Goal: Navigation & Orientation: Find specific page/section

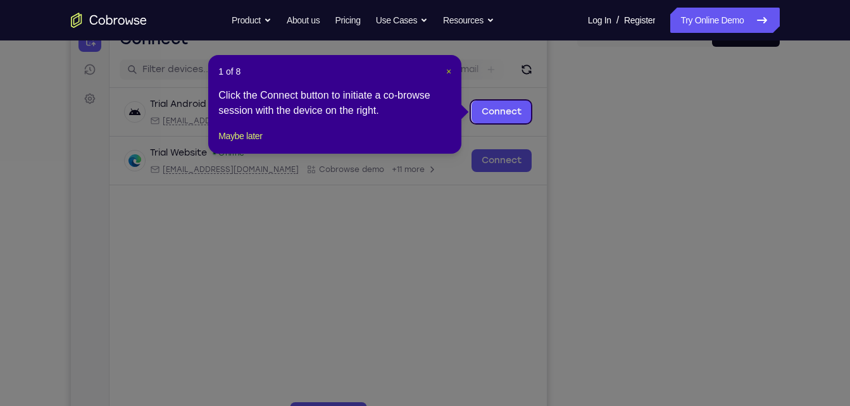
click at [446, 71] on span "×" at bounding box center [448, 71] width 5 height 10
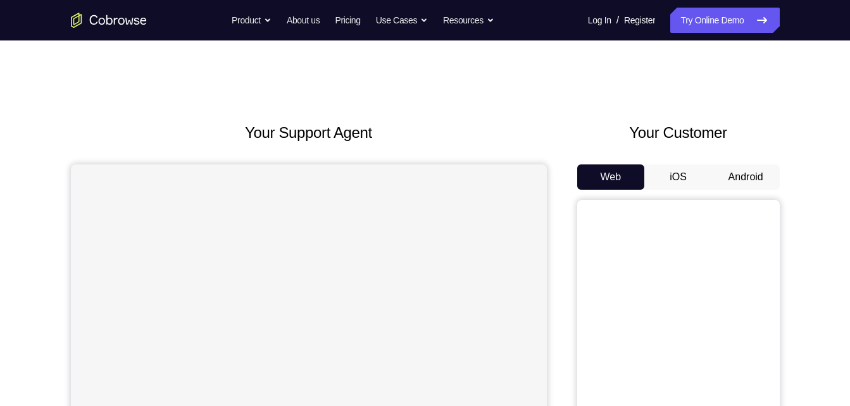
click at [717, 165] on button "Android" at bounding box center [746, 177] width 68 height 25
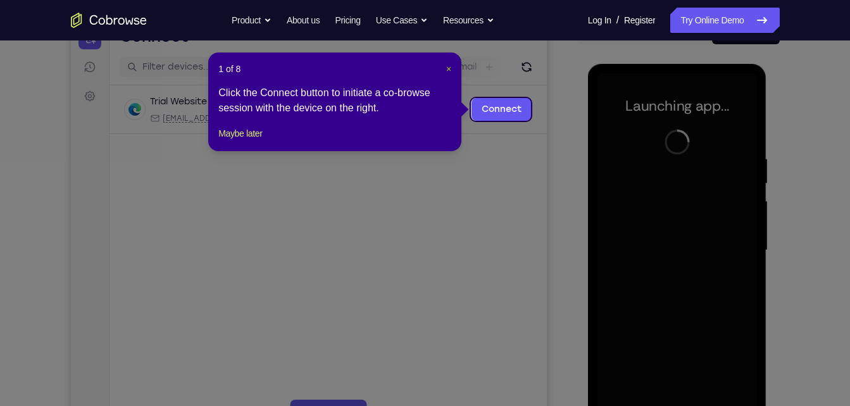
click at [449, 70] on span "×" at bounding box center [448, 69] width 5 height 10
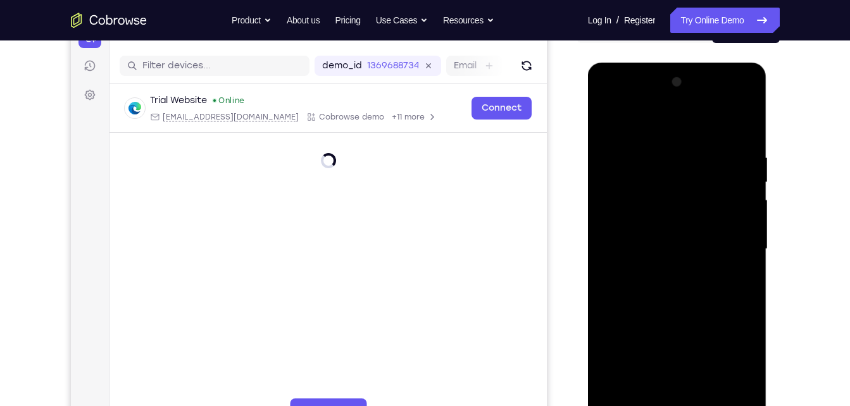
scroll to position [185, 0]
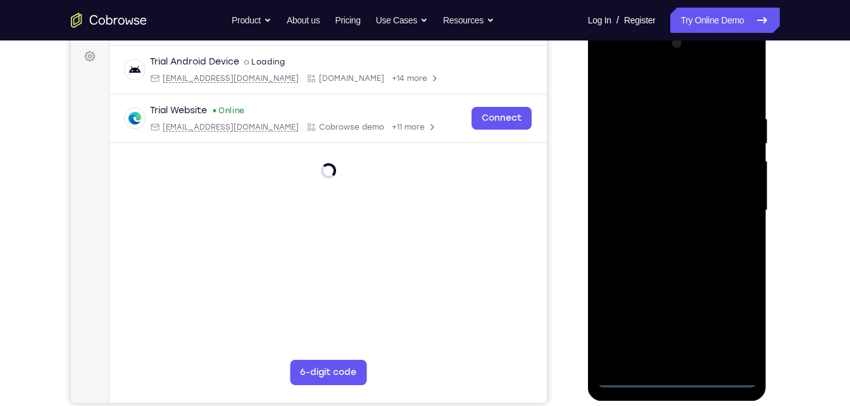
click at [683, 376] on div at bounding box center [676, 211] width 159 height 354
click at [729, 328] on div at bounding box center [676, 211] width 159 height 354
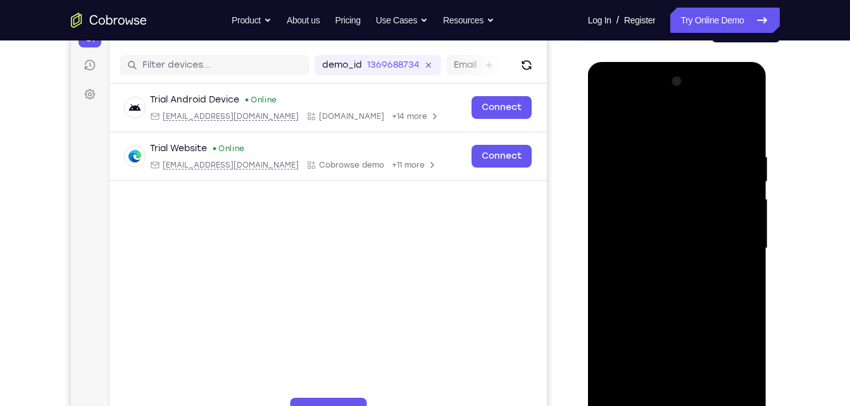
scroll to position [147, 0]
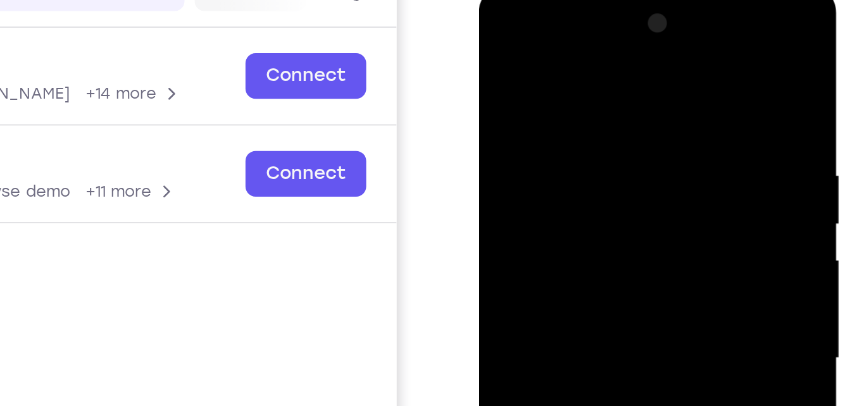
click at [494, 22] on div at bounding box center [567, 171] width 159 height 354
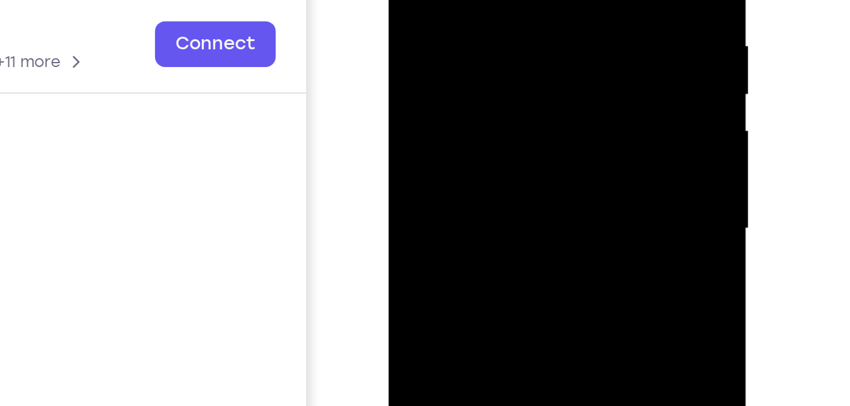
click at [525, 28] on div at bounding box center [477, 42] width 159 height 354
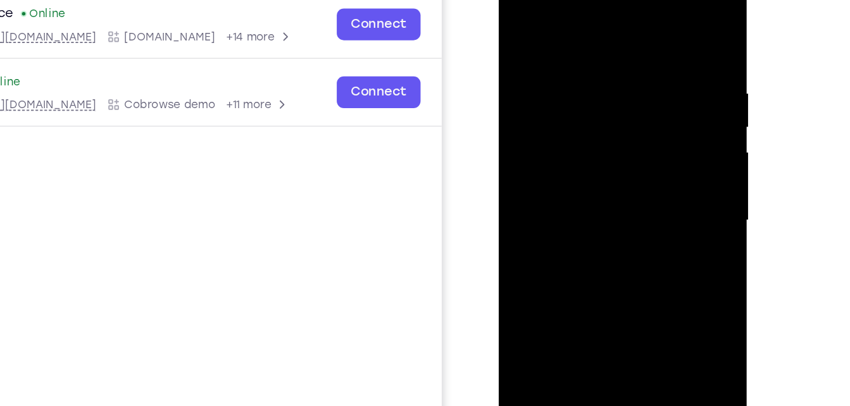
click at [583, 173] on div at bounding box center [587, 148] width 159 height 354
click at [557, 118] on div at bounding box center [587, 148] width 159 height 354
click at [562, 145] on div at bounding box center [587, 148] width 159 height 354
click at [518, 145] on div at bounding box center [587, 148] width 159 height 354
click at [545, 177] on div at bounding box center [587, 148] width 159 height 354
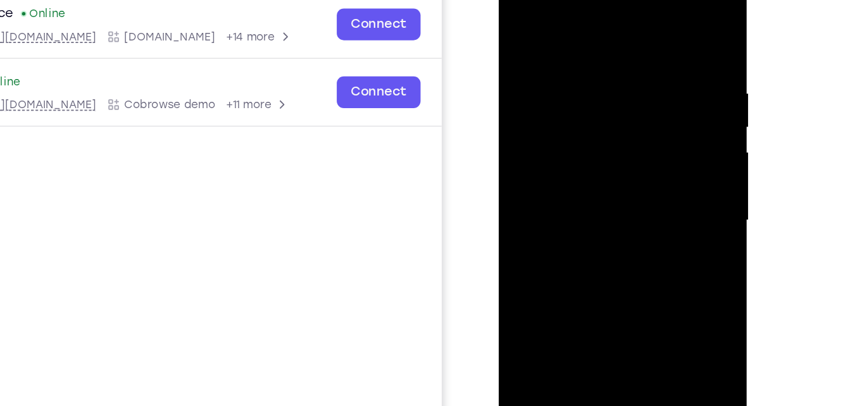
click at [587, 120] on div at bounding box center [587, 148] width 159 height 354
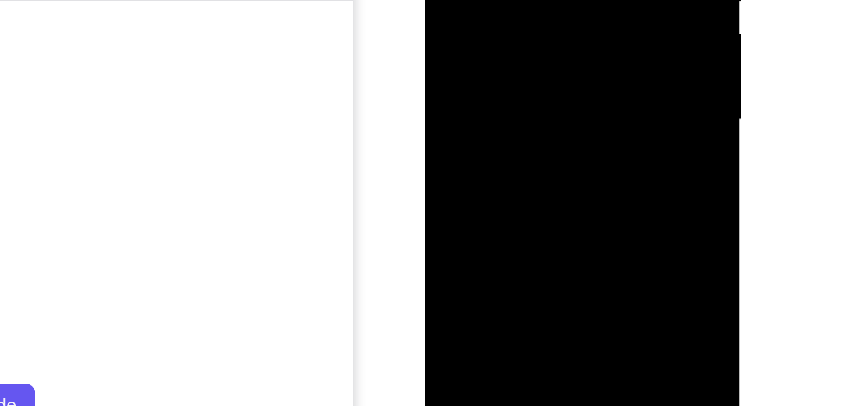
scroll to position [172, 0]
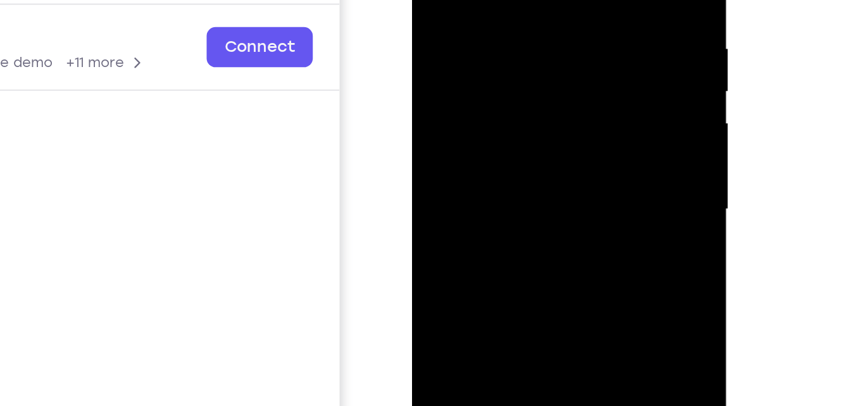
click at [490, 136] on div at bounding box center [500, 68] width 159 height 354
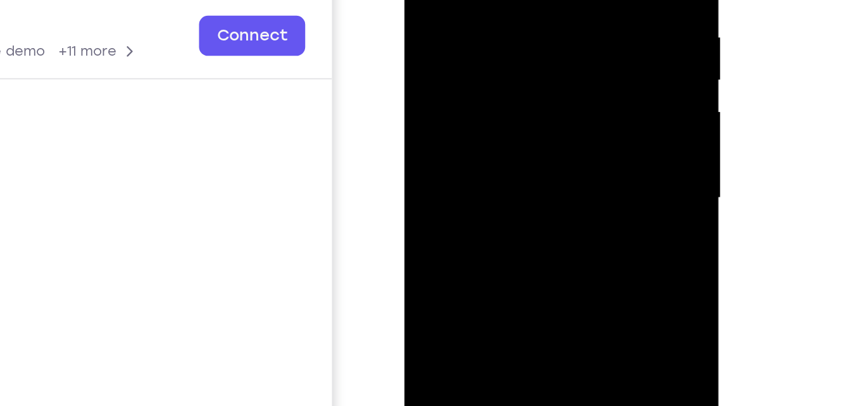
click at [563, 0] on div at bounding box center [493, 56] width 159 height 354
click at [425, 0] on div at bounding box center [493, 56] width 159 height 354
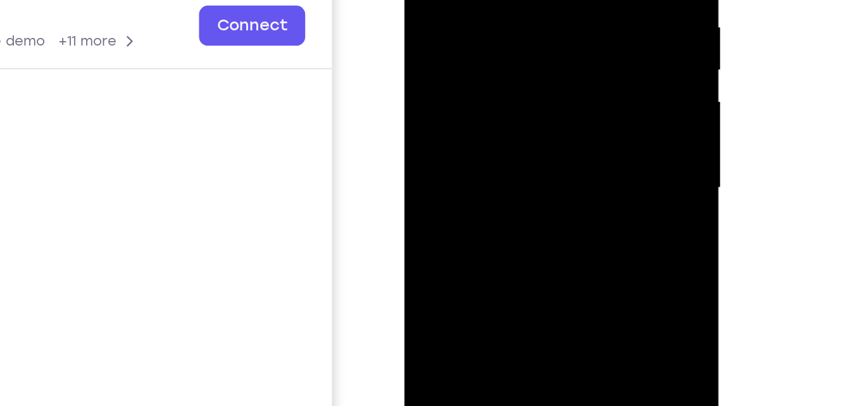
click at [488, 64] on div at bounding box center [493, 46] width 159 height 354
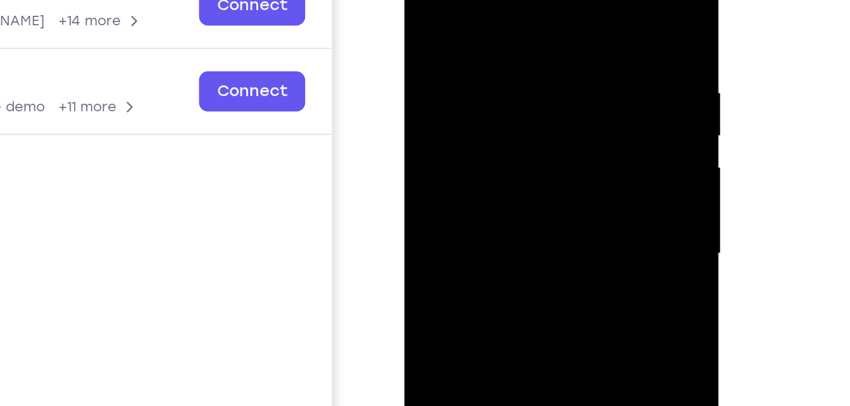
click at [425, 38] on div at bounding box center [493, 112] width 159 height 354
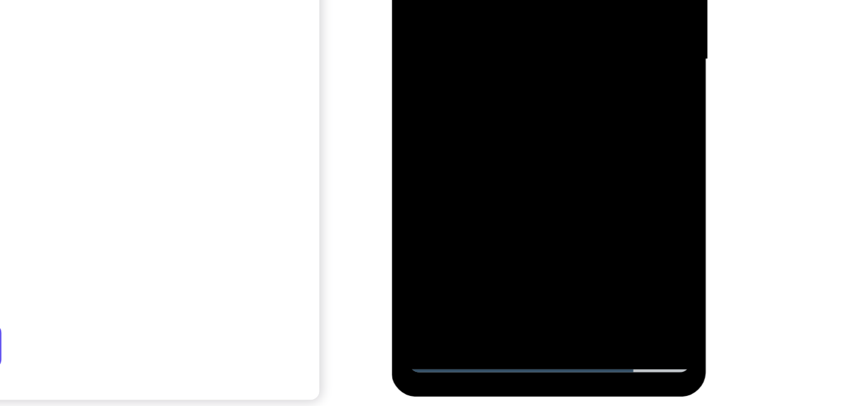
scroll to position [190, 0]
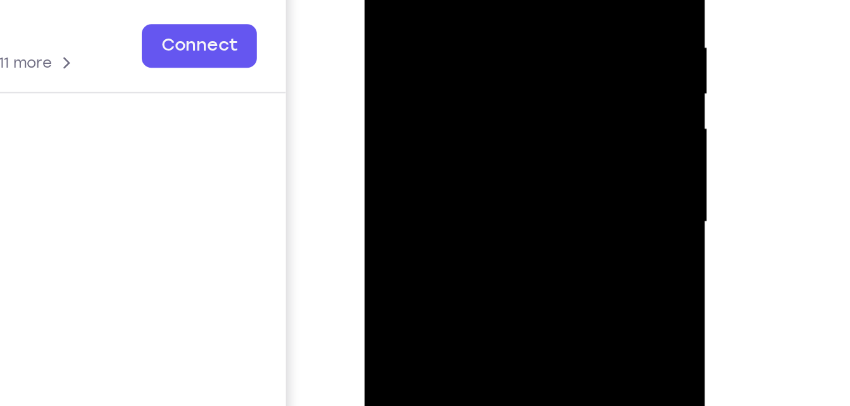
click at [449, 15] on div at bounding box center [453, 52] width 159 height 354
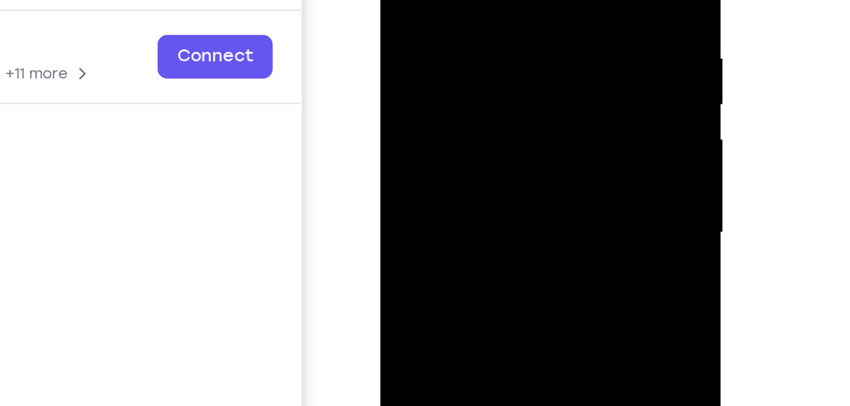
click at [514, 65] on div at bounding box center [469, 63] width 159 height 354
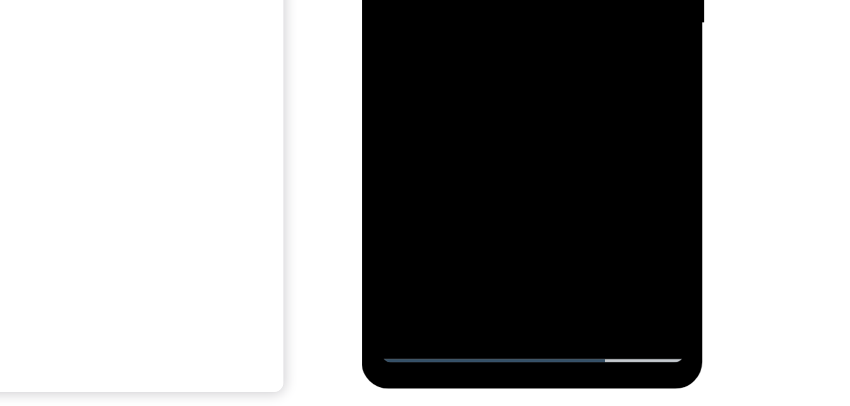
scroll to position [192, 0]
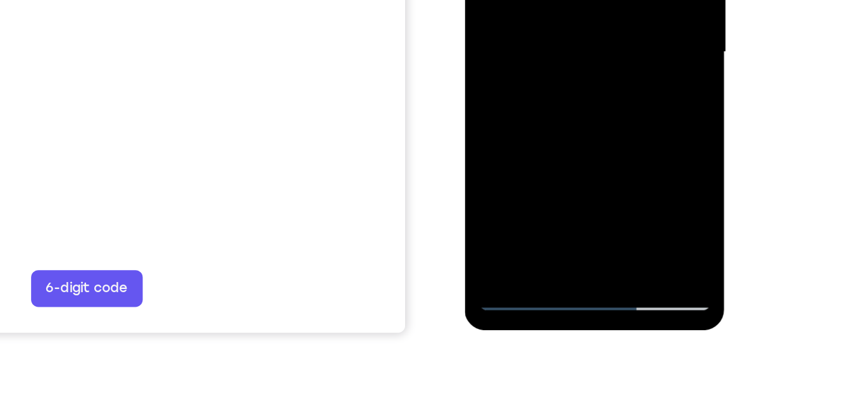
scroll to position [233, 0]
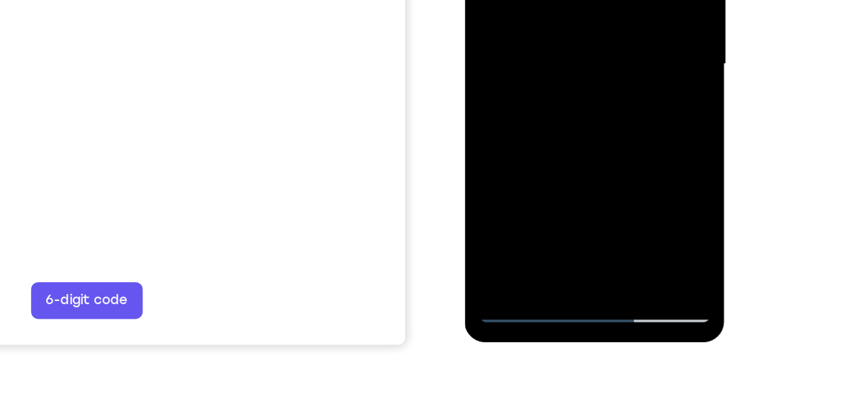
drag, startPoint x: 577, startPoint y: -3, endPoint x: 545, endPoint y: 165, distance: 170.1
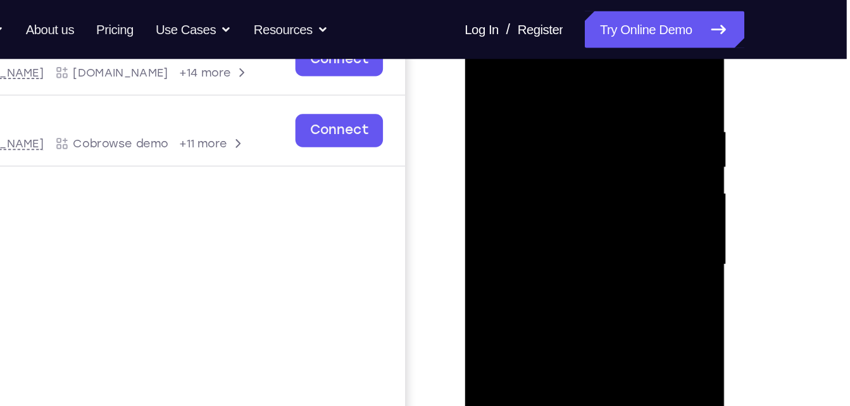
scroll to position [204, 0]
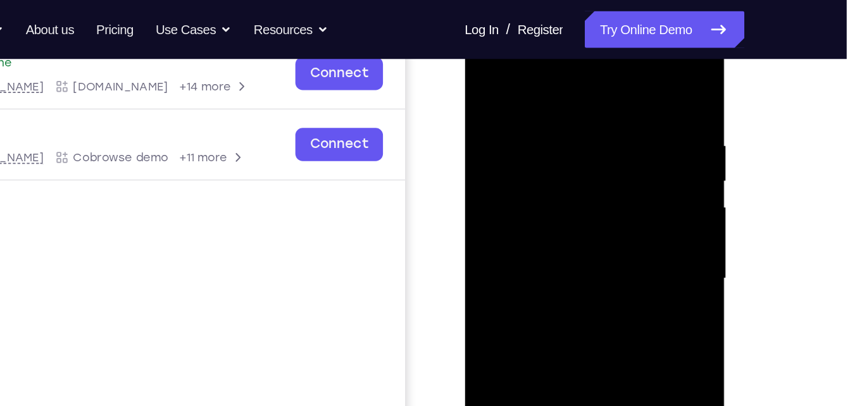
drag, startPoint x: 570, startPoint y: 104, endPoint x: 533, endPoint y: 264, distance: 164.8
click at [533, 264] on div at bounding box center [553, 193] width 159 height 354
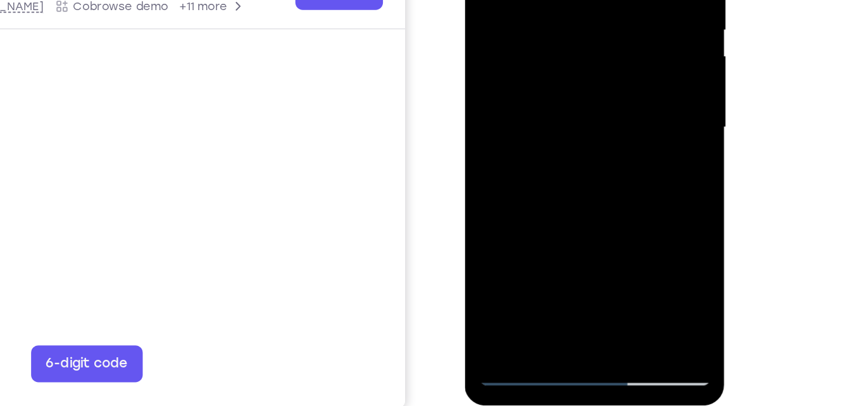
drag, startPoint x: 578, startPoint y: 165, endPoint x: 603, endPoint y: 89, distance: 79.8
click at [603, 89] on div at bounding box center [553, 43] width 159 height 354
drag, startPoint x: 568, startPoint y: 137, endPoint x: 585, endPoint y: 79, distance: 60.8
click at [585, 79] on div at bounding box center [553, 43] width 159 height 354
drag, startPoint x: 568, startPoint y: 171, endPoint x: 574, endPoint y: 137, distance: 34.7
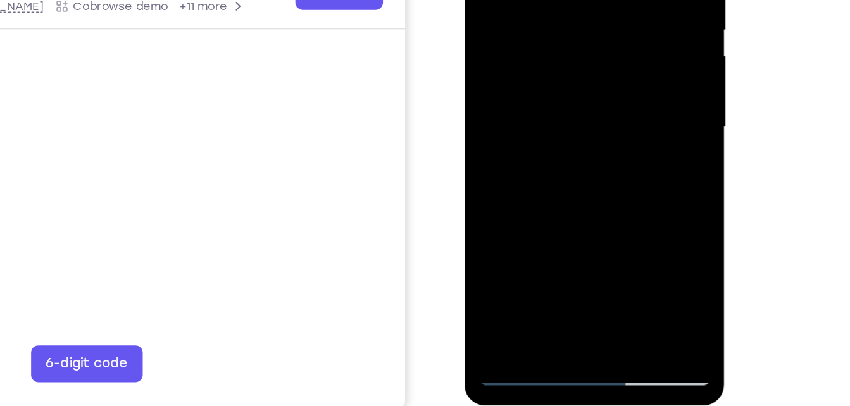
click at [574, 137] on div at bounding box center [553, 43] width 159 height 354
click at [531, 79] on div at bounding box center [553, 43] width 159 height 354
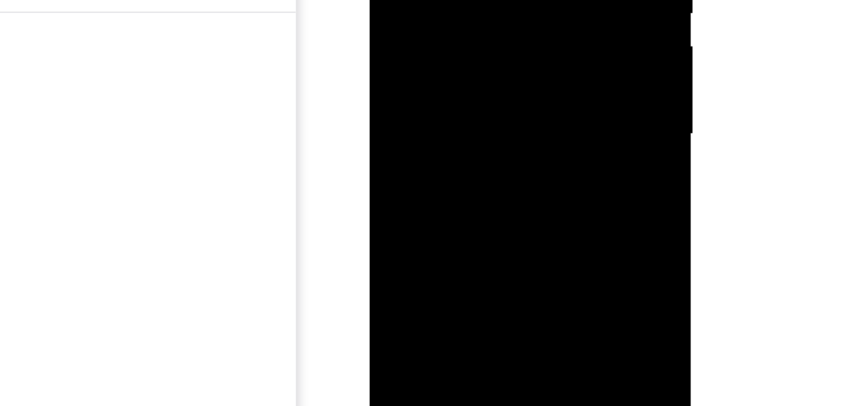
drag, startPoint x: 450, startPoint y: 9, endPoint x: 411, endPoint y: 153, distance: 148.7
drag, startPoint x: 437, startPoint y: 3, endPoint x: 424, endPoint y: 144, distance: 142.3
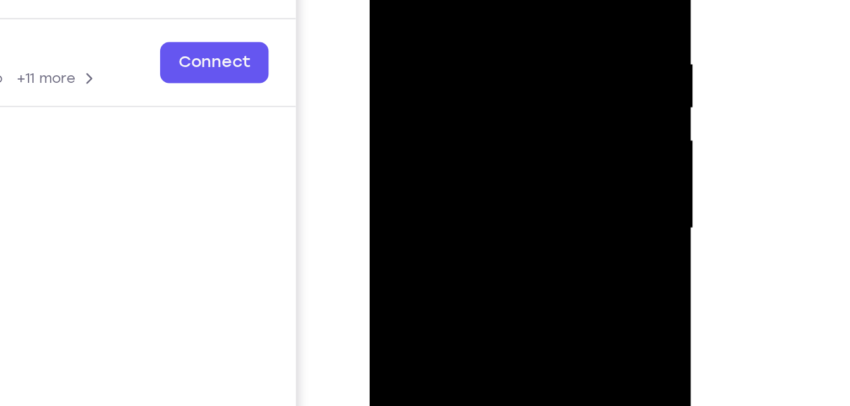
click at [436, 63] on div at bounding box center [458, 80] width 159 height 354
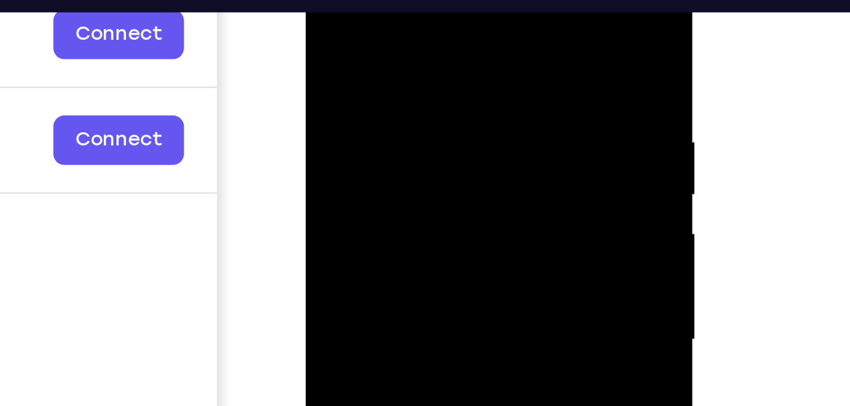
click at [378, 25] on div at bounding box center [395, 122] width 159 height 354
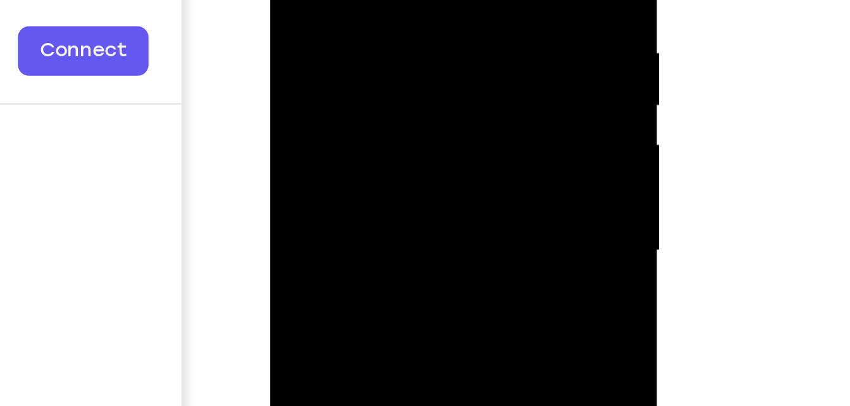
click at [426, 0] on div at bounding box center [359, 33] width 159 height 354
